Goal: Transaction & Acquisition: Purchase product/service

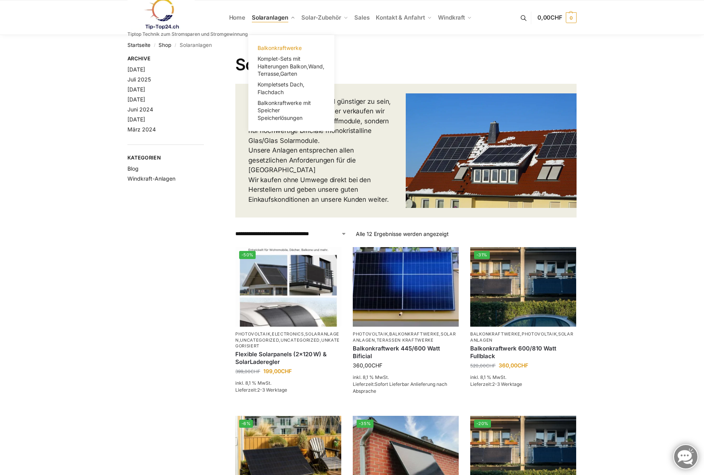
click at [274, 47] on span "Balkonkraftwerke" at bounding box center [280, 48] width 44 height 7
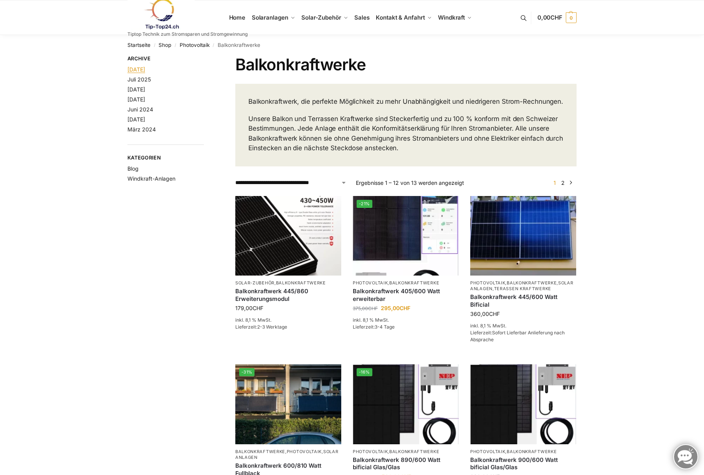
click at [145, 69] on link "[DATE]" at bounding box center [136, 69] width 18 height 7
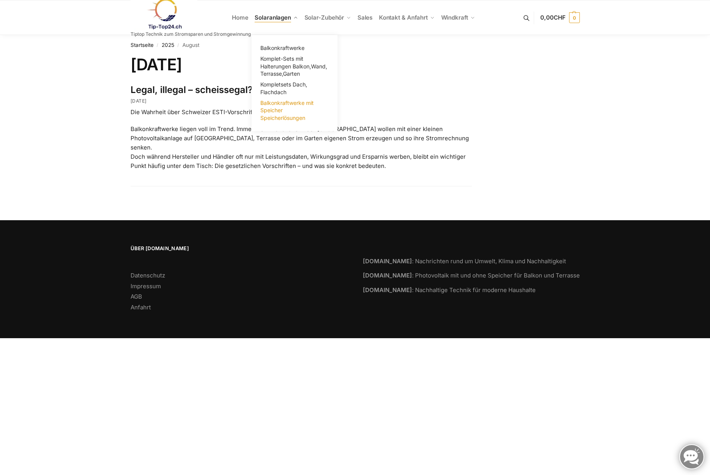
click at [281, 119] on span "Balkonkraftwerke mit Speicher Speicherlösungen" at bounding box center [286, 110] width 53 height 22
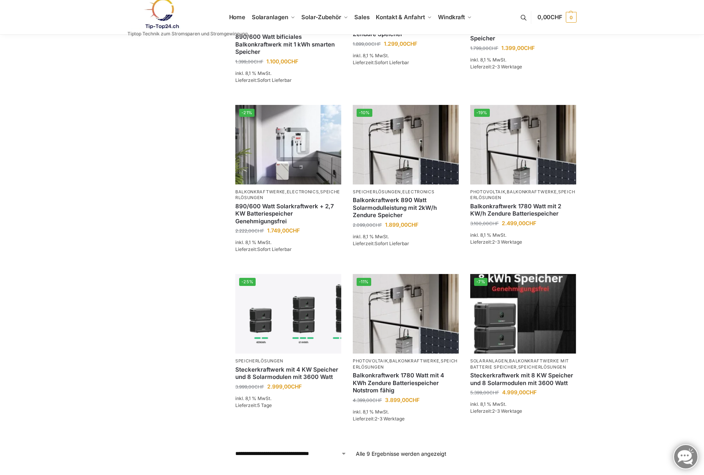
scroll to position [192, 0]
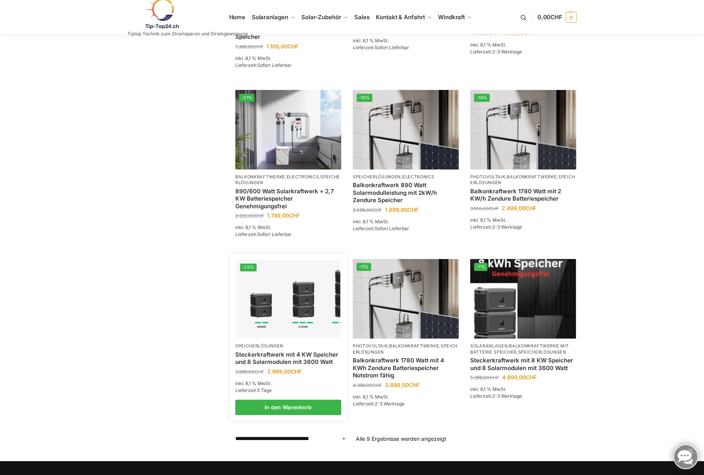
click at [291, 306] on img at bounding box center [288, 299] width 104 height 78
